Goal: Task Accomplishment & Management: Manage account settings

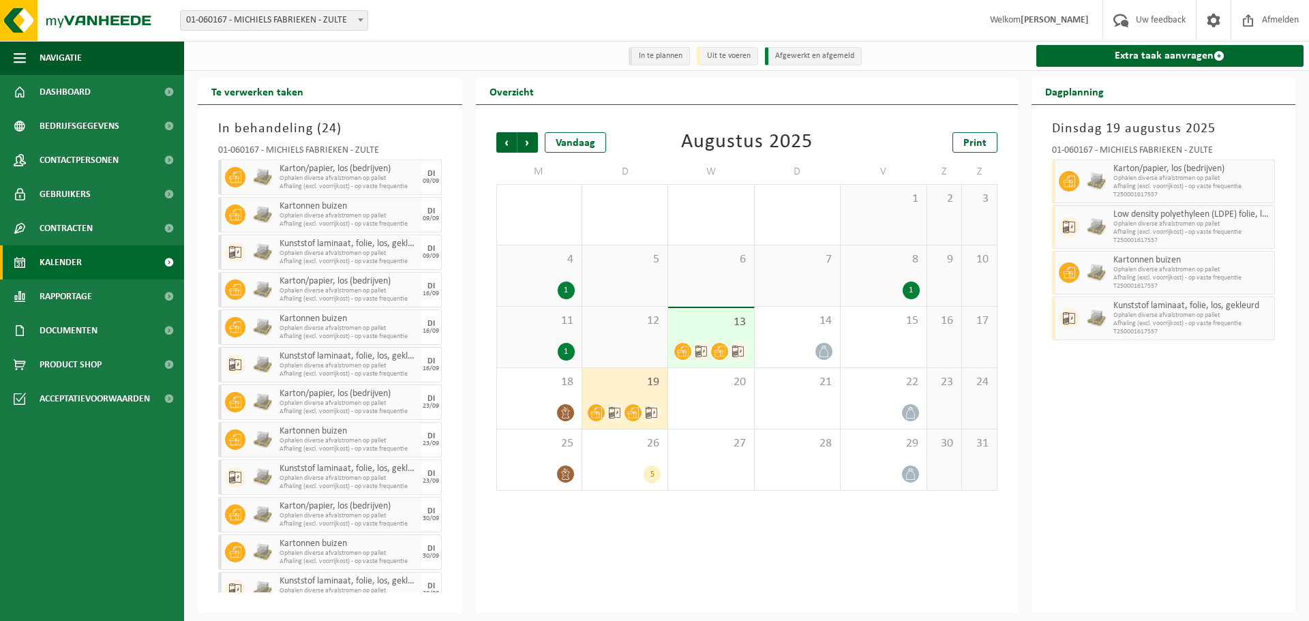
click at [610, 384] on span "19" at bounding box center [625, 382] width 72 height 15
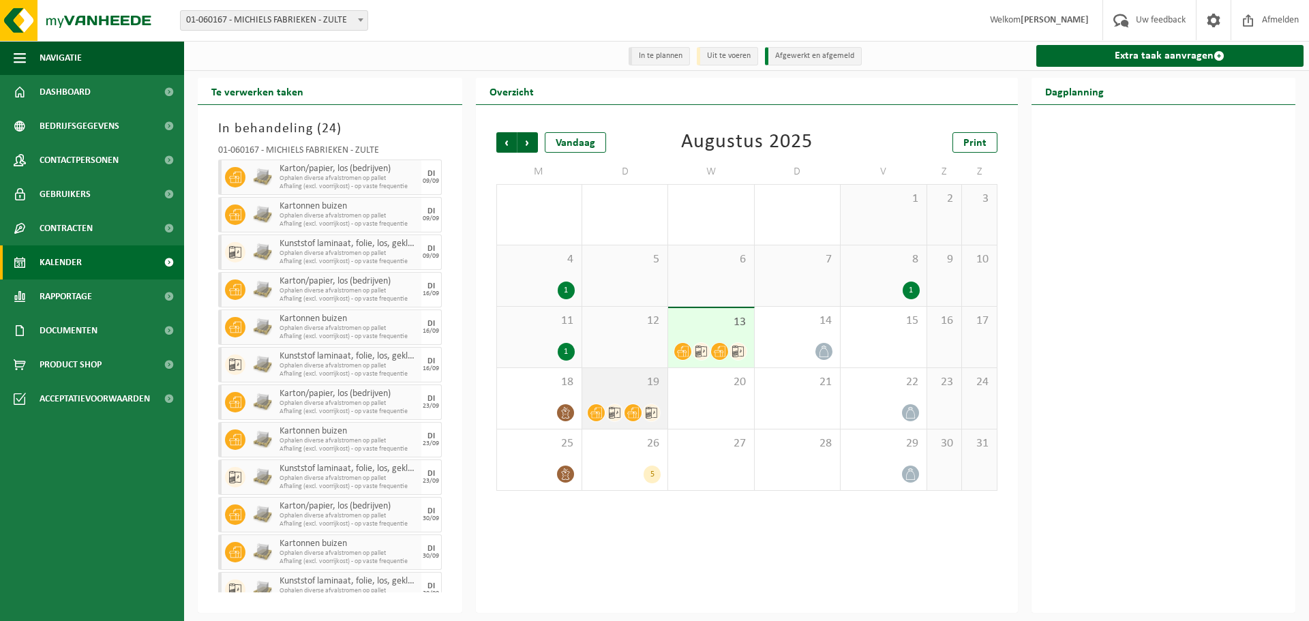
click at [635, 386] on span "19" at bounding box center [625, 382] width 72 height 15
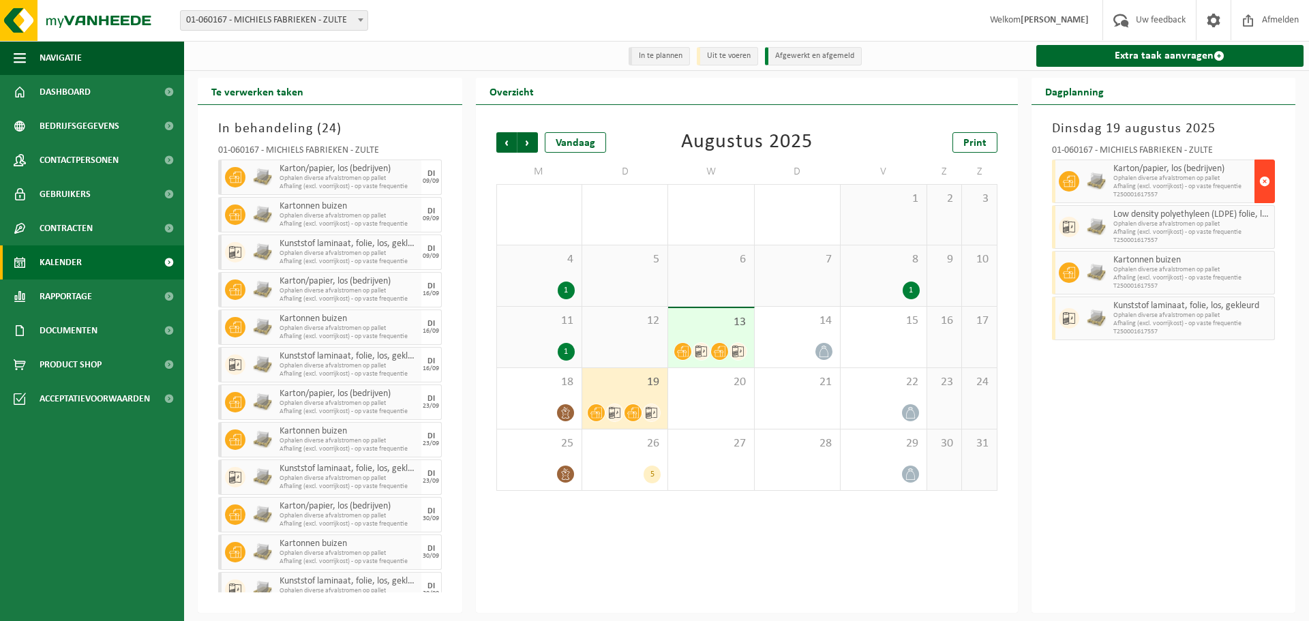
click at [1267, 187] on span "button" at bounding box center [1265, 181] width 11 height 27
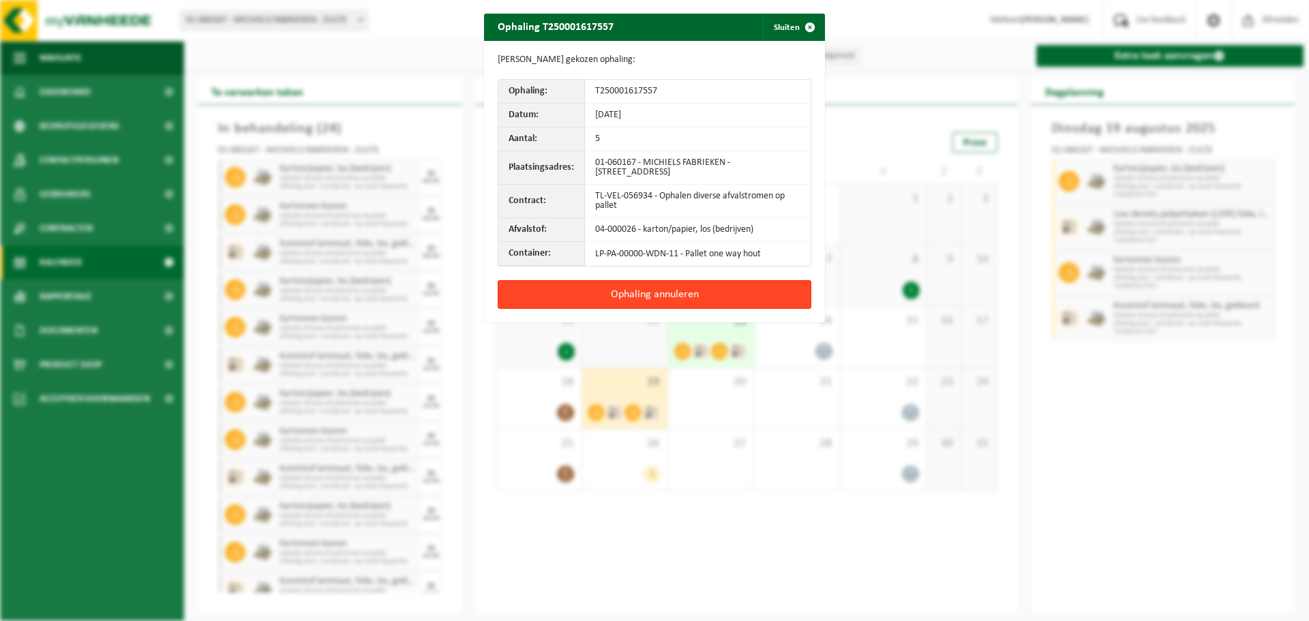
click at [762, 298] on button "Ophaling annuleren" at bounding box center [655, 294] width 314 height 29
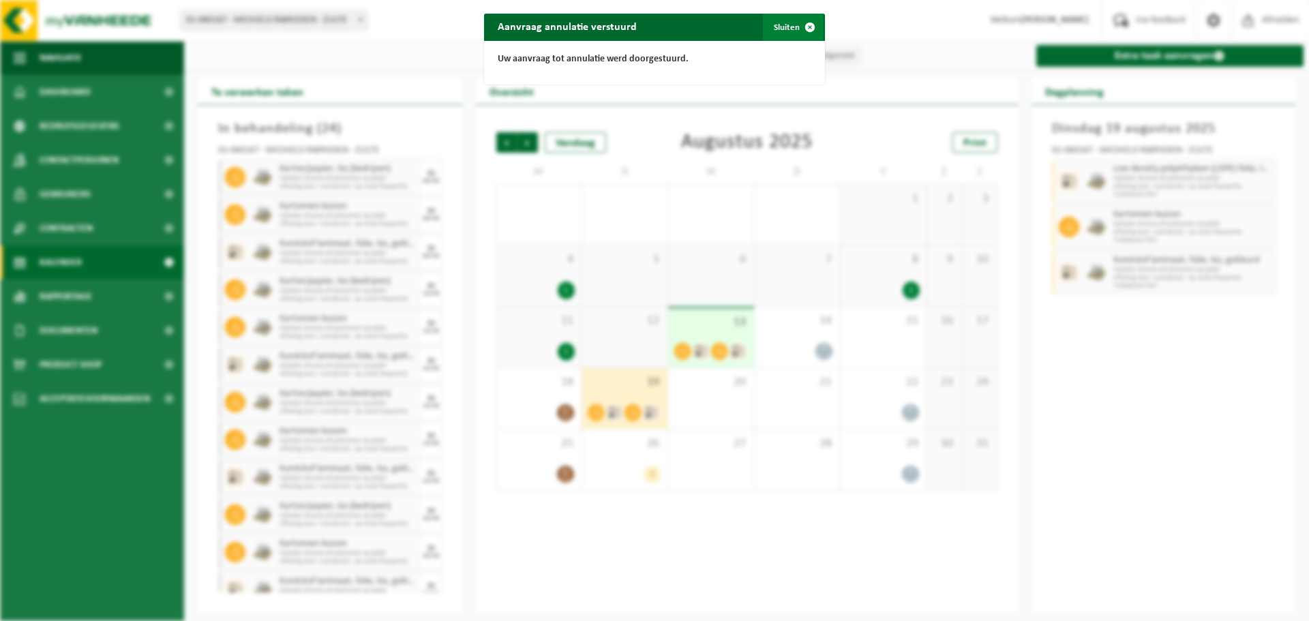
click at [801, 22] on span "button" at bounding box center [810, 27] width 27 height 27
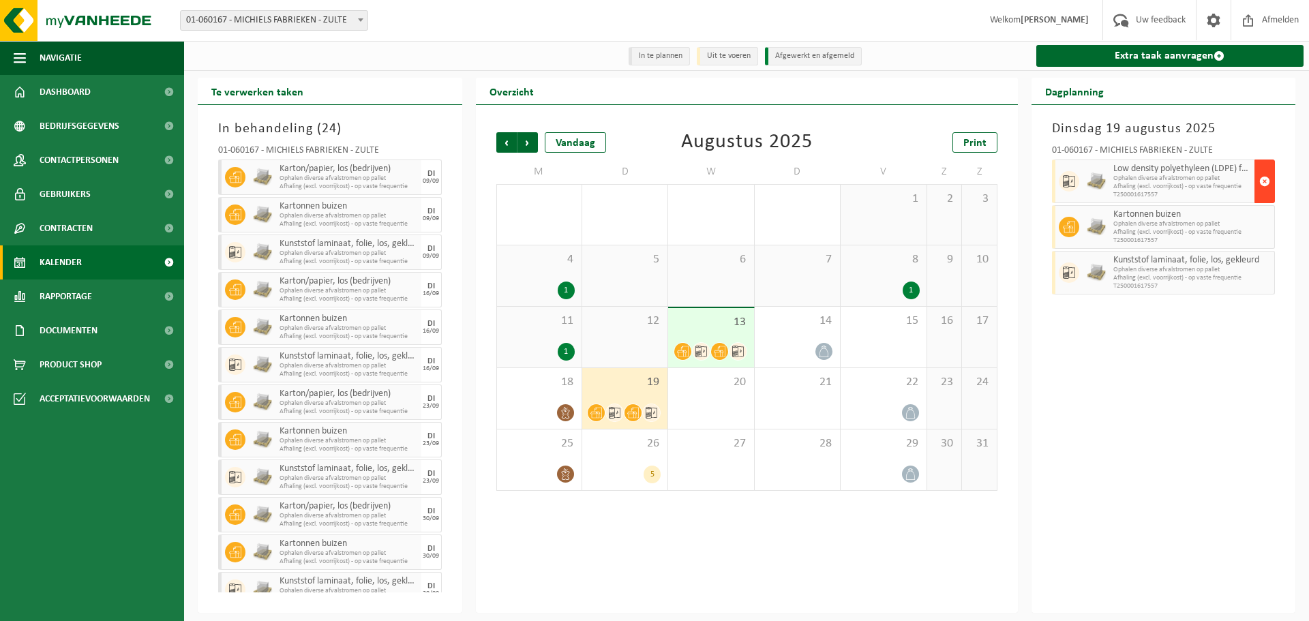
click at [1256, 181] on button "button" at bounding box center [1265, 182] width 20 height 44
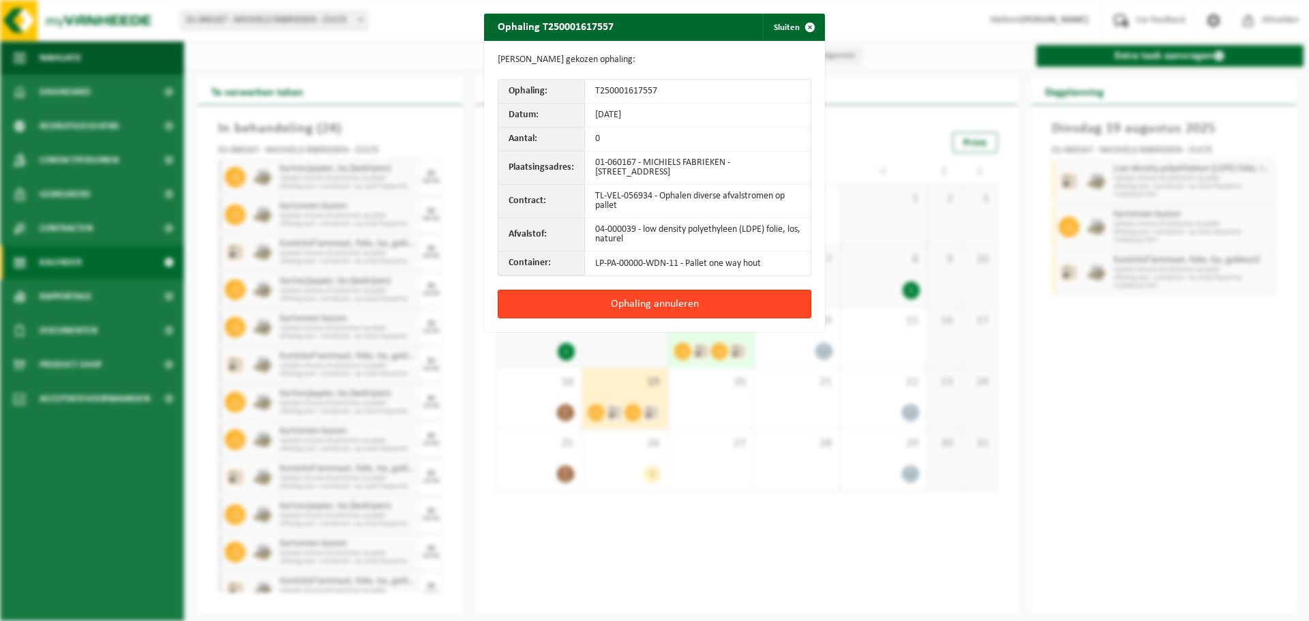
click at [699, 307] on button "Ophaling annuleren" at bounding box center [655, 304] width 314 height 29
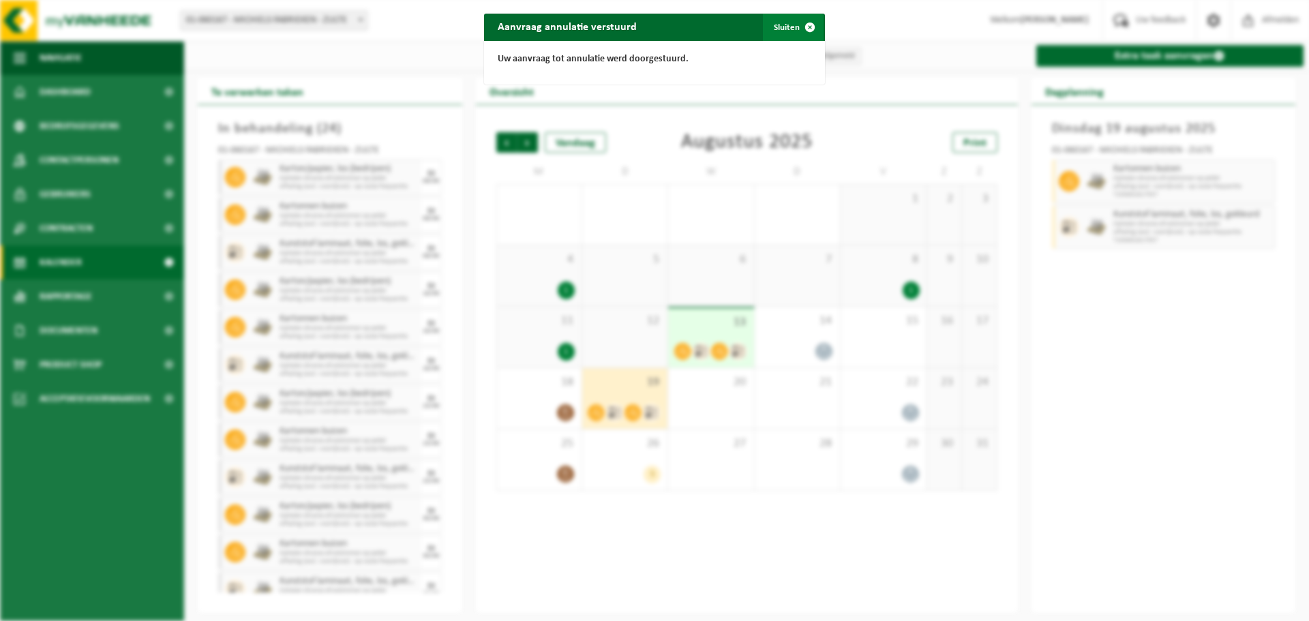
click at [787, 31] on button "Sluiten" at bounding box center [793, 27] width 61 height 27
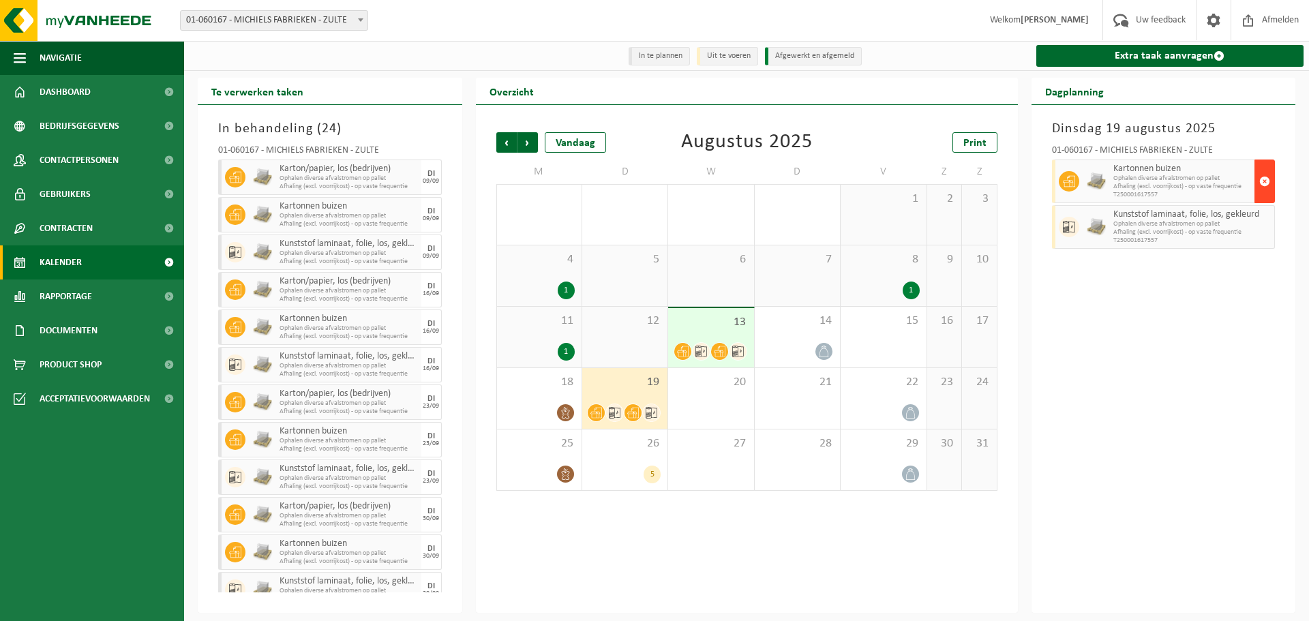
click at [1263, 185] on span "button" at bounding box center [1265, 181] width 11 height 27
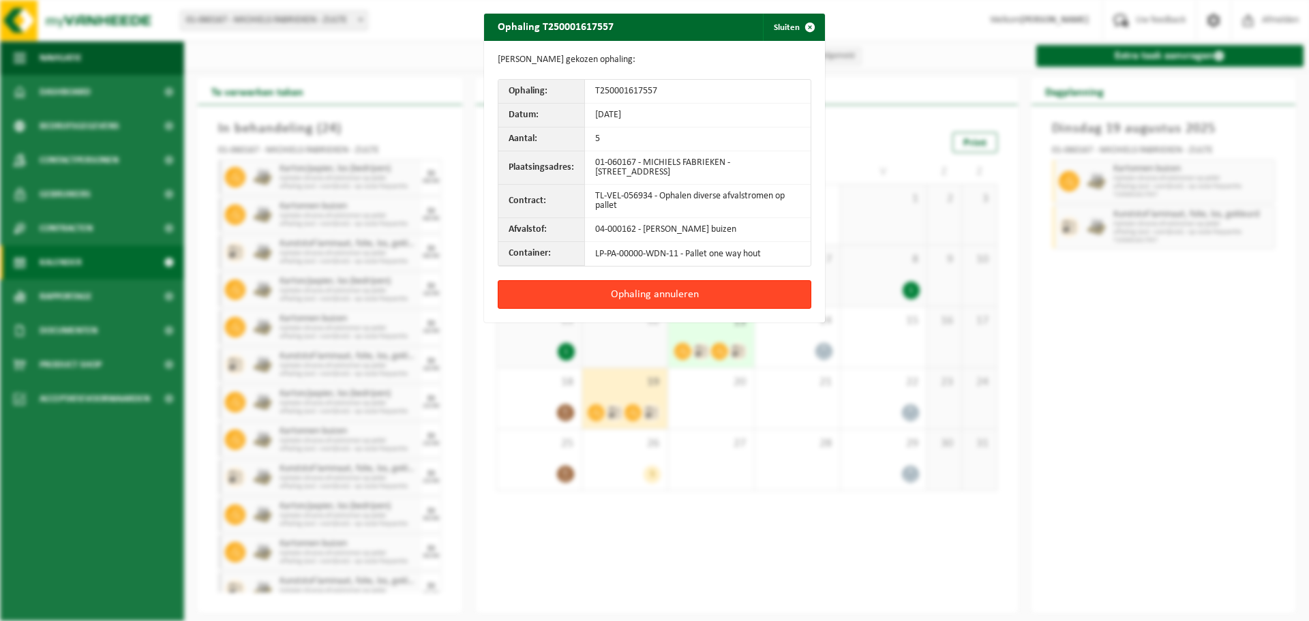
click at [668, 297] on button "Ophaling annuleren" at bounding box center [655, 294] width 314 height 29
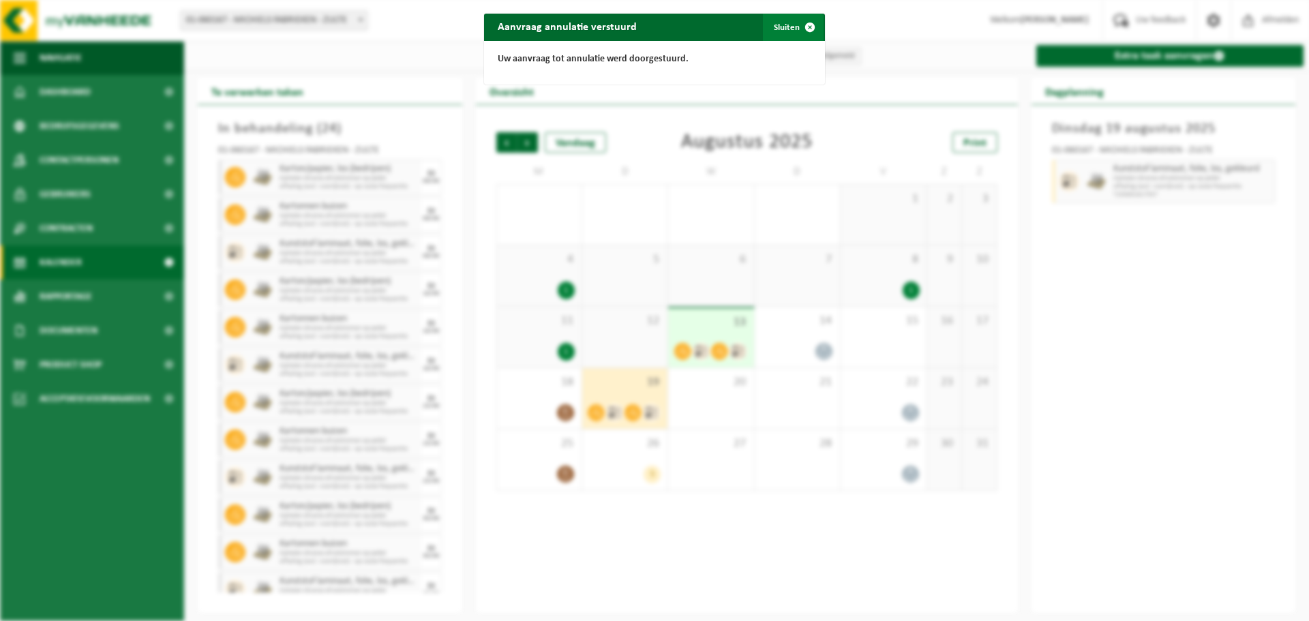
click at [782, 29] on button "Sluiten" at bounding box center [793, 27] width 61 height 27
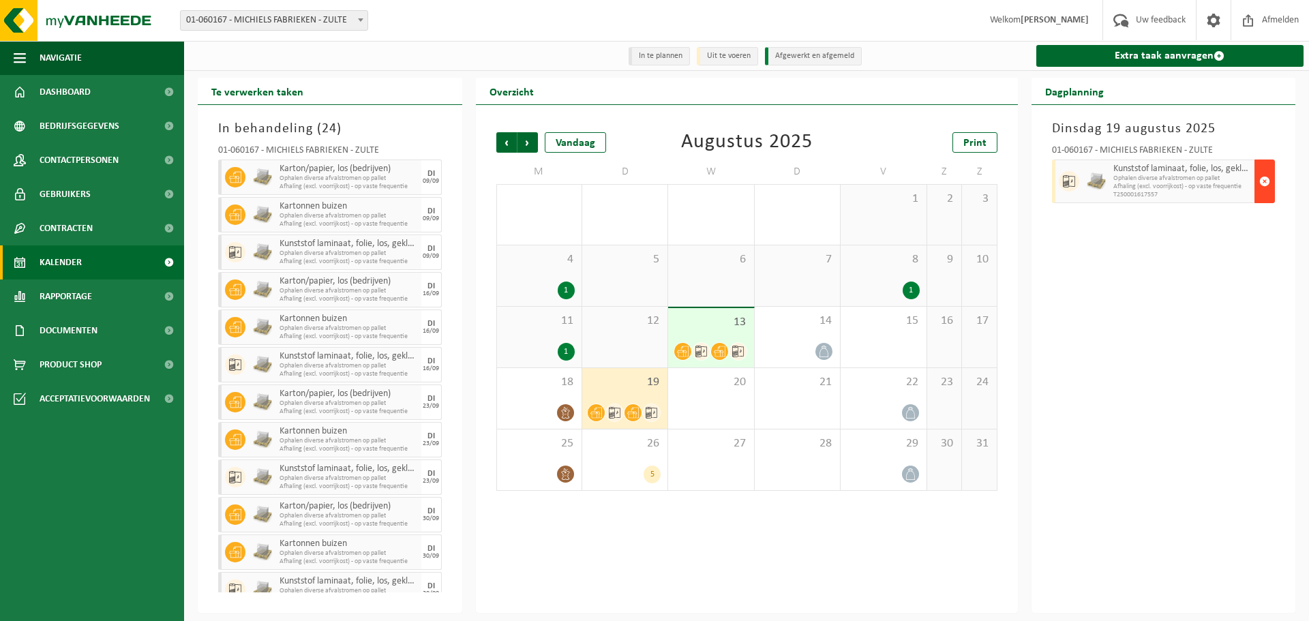
click at [1265, 181] on span "button" at bounding box center [1265, 181] width 11 height 27
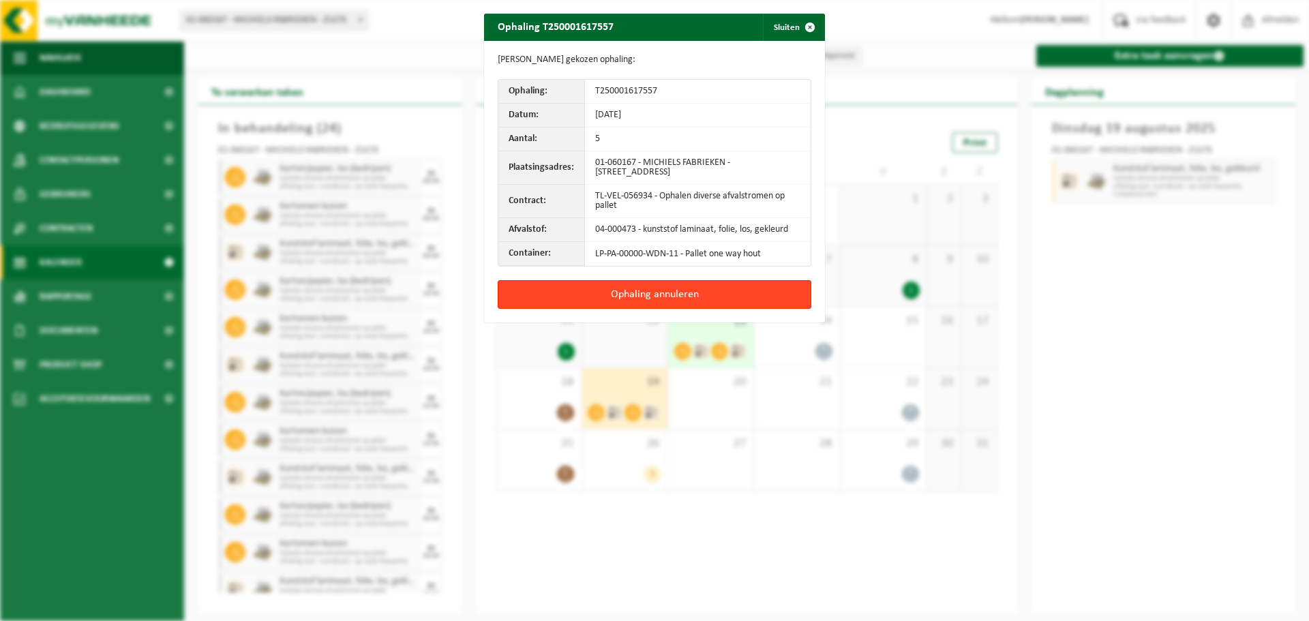
click at [679, 302] on button "Ophaling annuleren" at bounding box center [655, 294] width 314 height 29
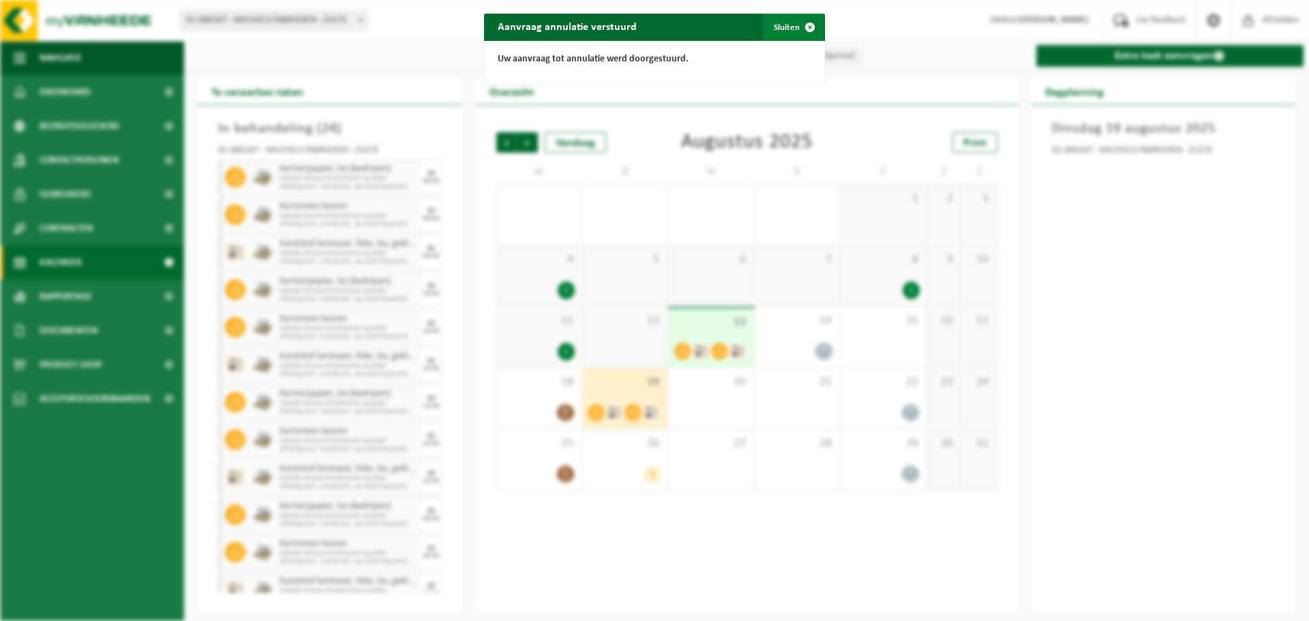
click at [782, 31] on button "Sluiten" at bounding box center [793, 27] width 61 height 27
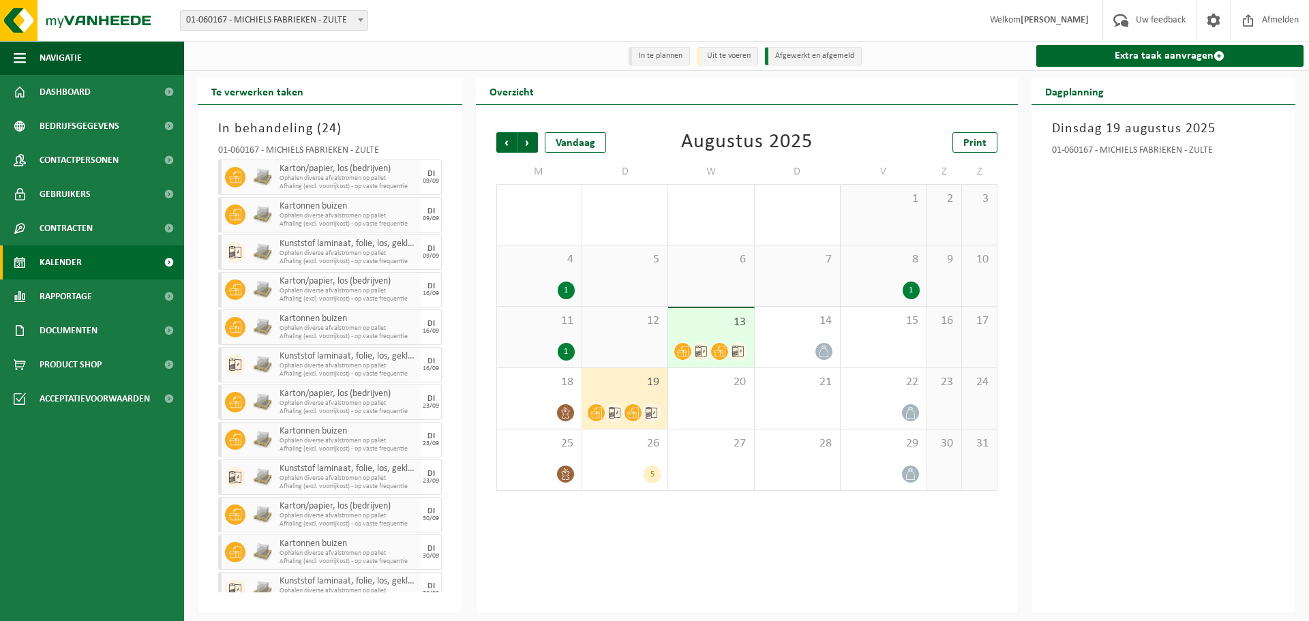
click at [1096, 530] on div "[DATE] 01-060167 - MICHIELS FABRIEKEN - ZULTE" at bounding box center [1164, 359] width 265 height 508
click at [730, 418] on div "20" at bounding box center [710, 398] width 85 height 61
